Goal: Find specific page/section: Find specific page/section

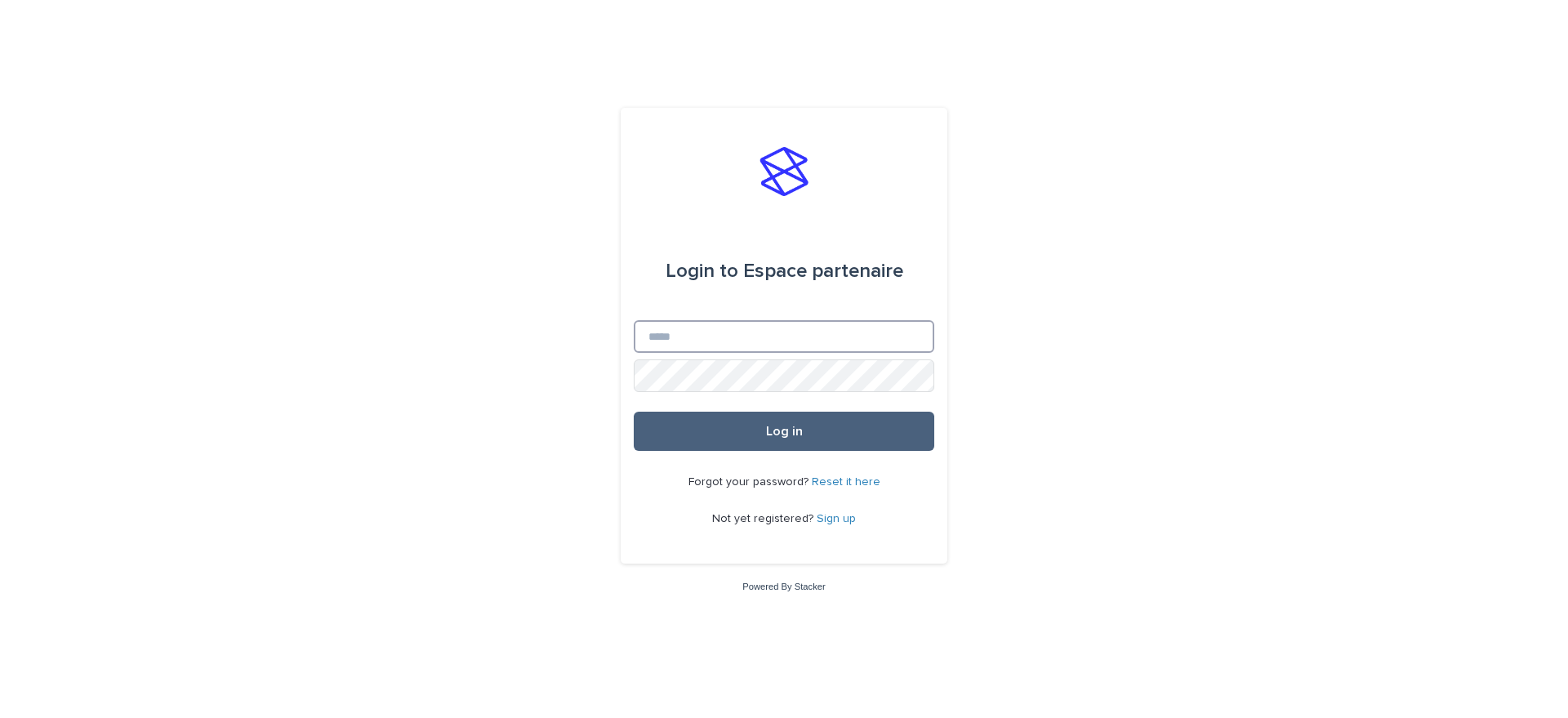
type input "**********"
drag, startPoint x: 782, startPoint y: 441, endPoint x: 789, endPoint y: 437, distance: 8.1
click at [781, 441] on button "Log in" at bounding box center [784, 431] width 301 height 39
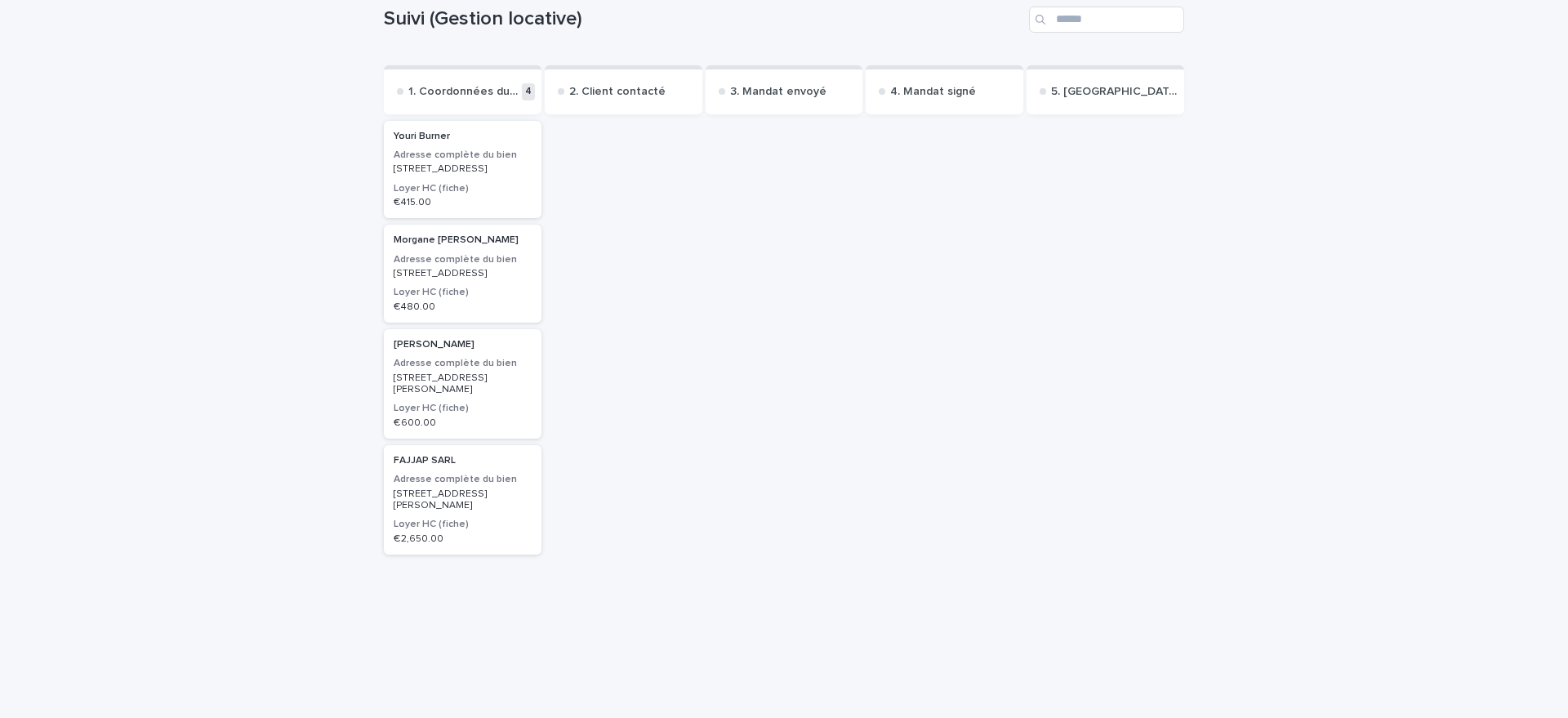
scroll to position [121, 0]
click at [466, 483] on h3 "Adresse complète du bien" at bounding box center [463, 476] width 138 height 13
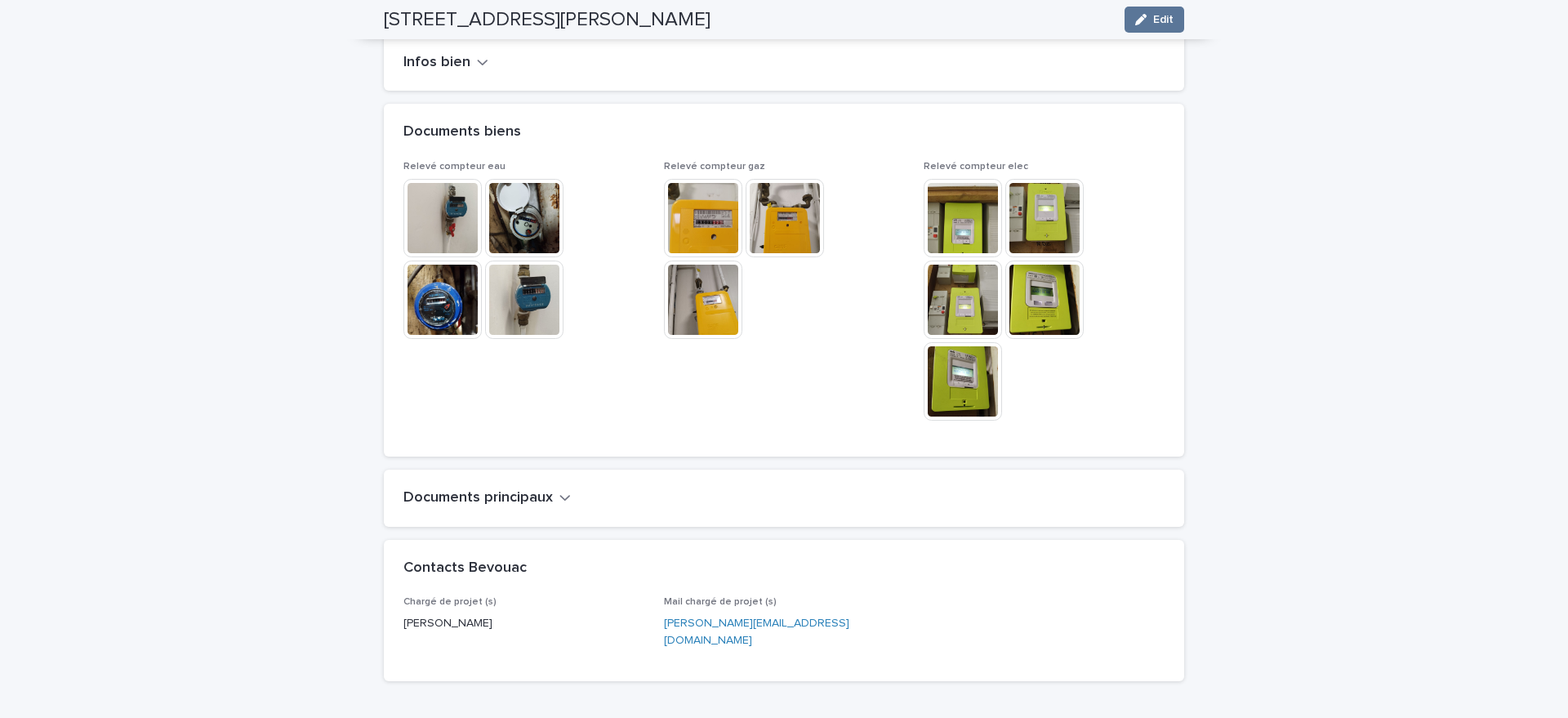
scroll to position [1156, 0]
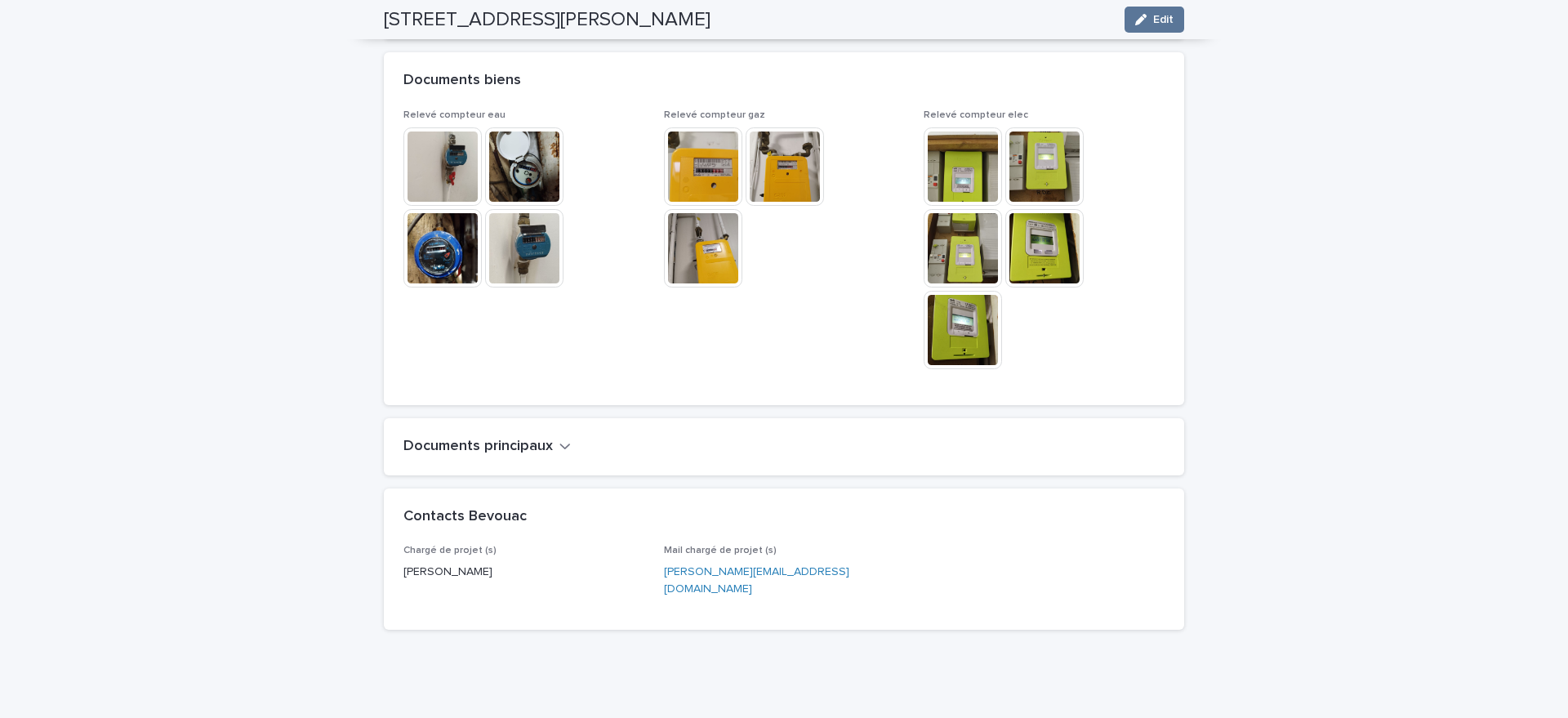
click at [561, 443] on icon "button" at bounding box center [565, 446] width 10 height 6
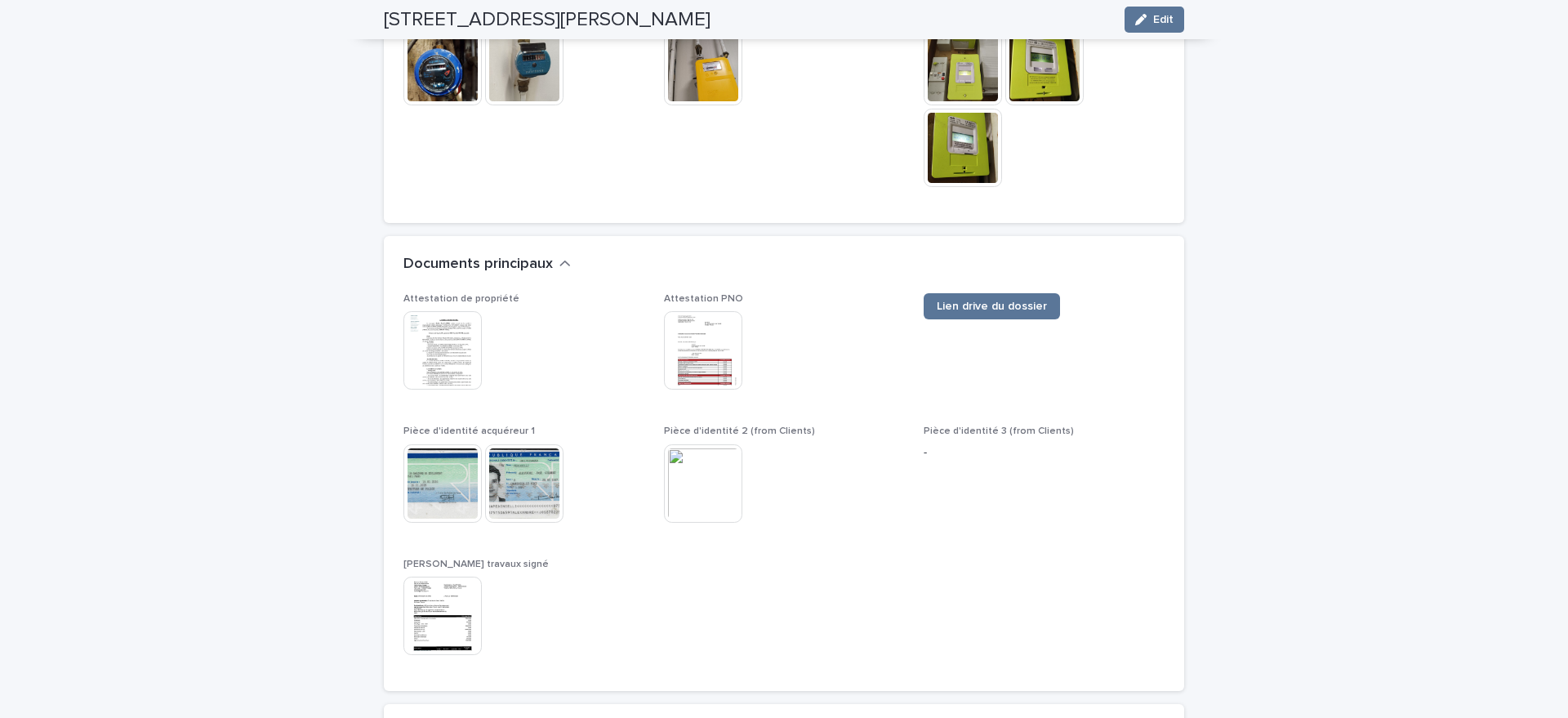
scroll to position [1390, 0]
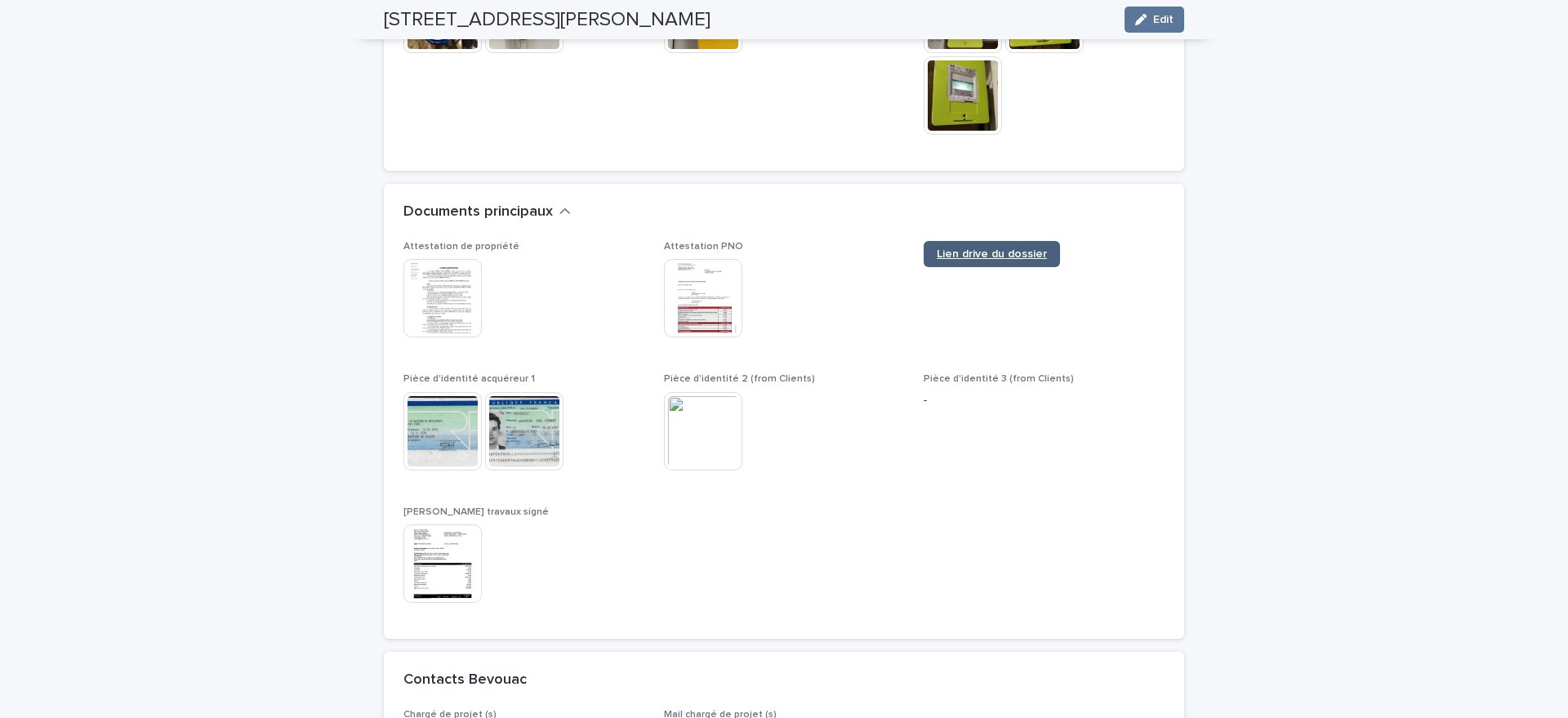
click at [983, 248] on span "Lien drive du dossier" at bounding box center [992, 254] width 111 height 12
